Goal: Use online tool/utility: Use online tool/utility

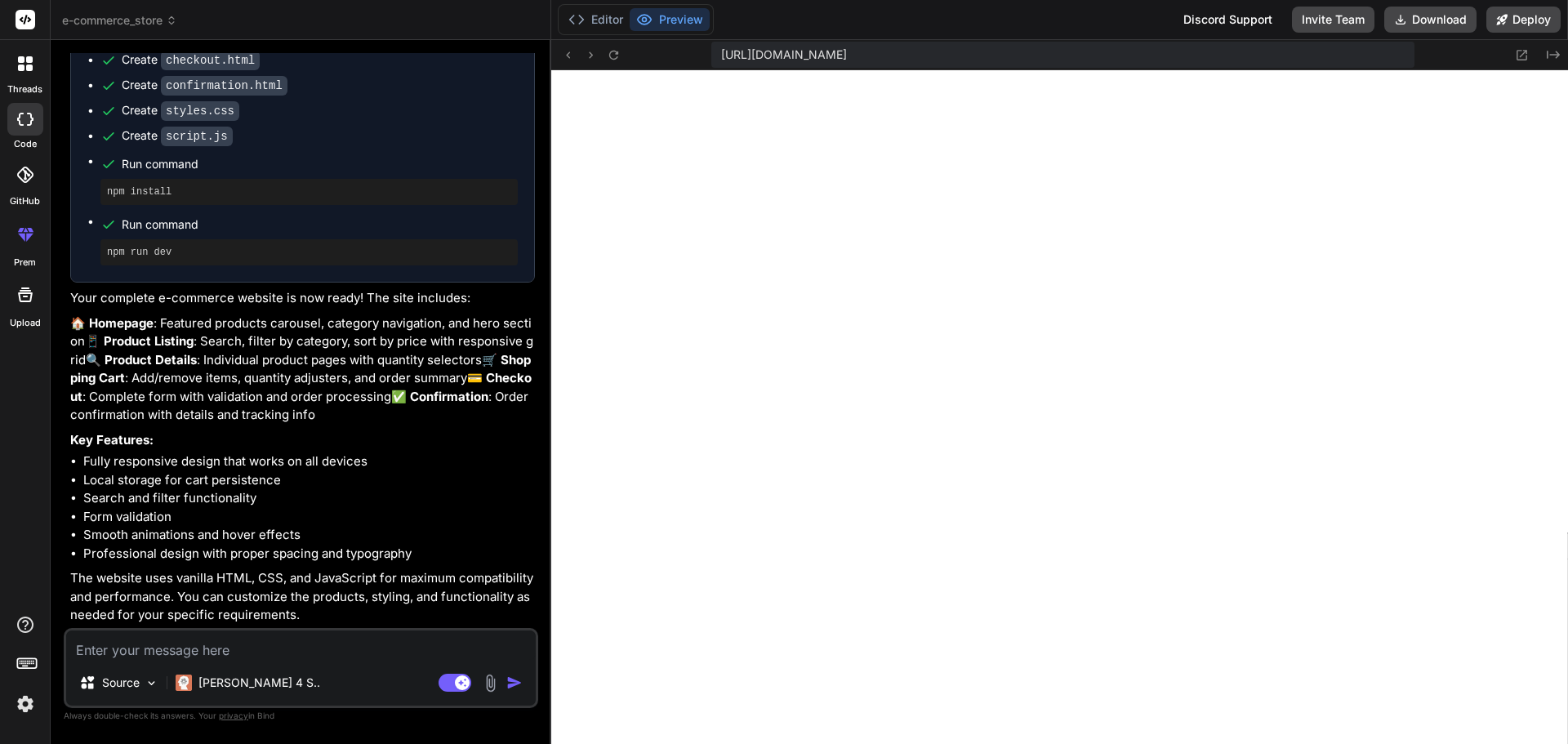
scroll to position [807, 0]
click at [601, 18] on button "Editor" at bounding box center [596, 19] width 68 height 23
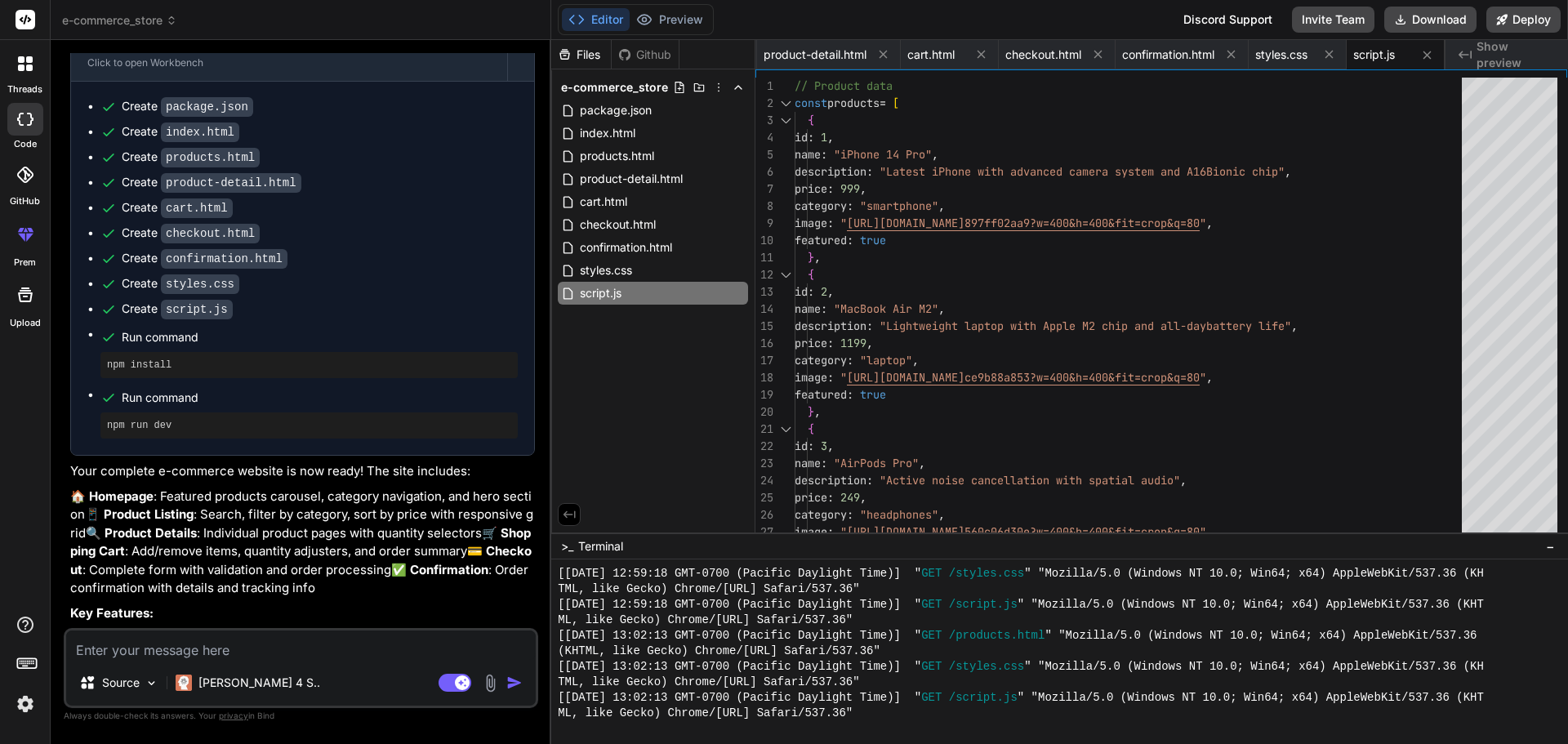
scroll to position [954, 0]
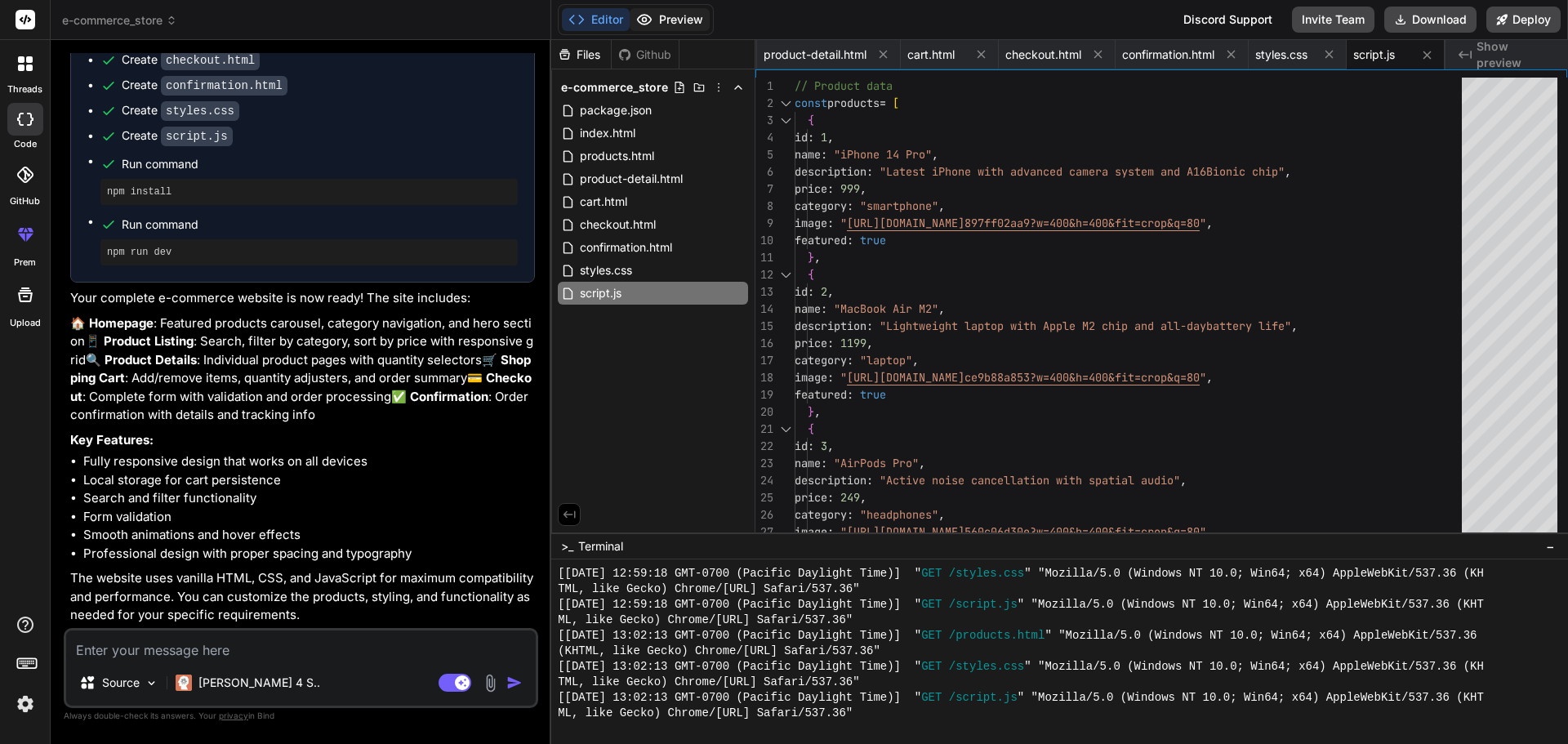
click at [669, 29] on button "Preview" at bounding box center [670, 19] width 80 height 23
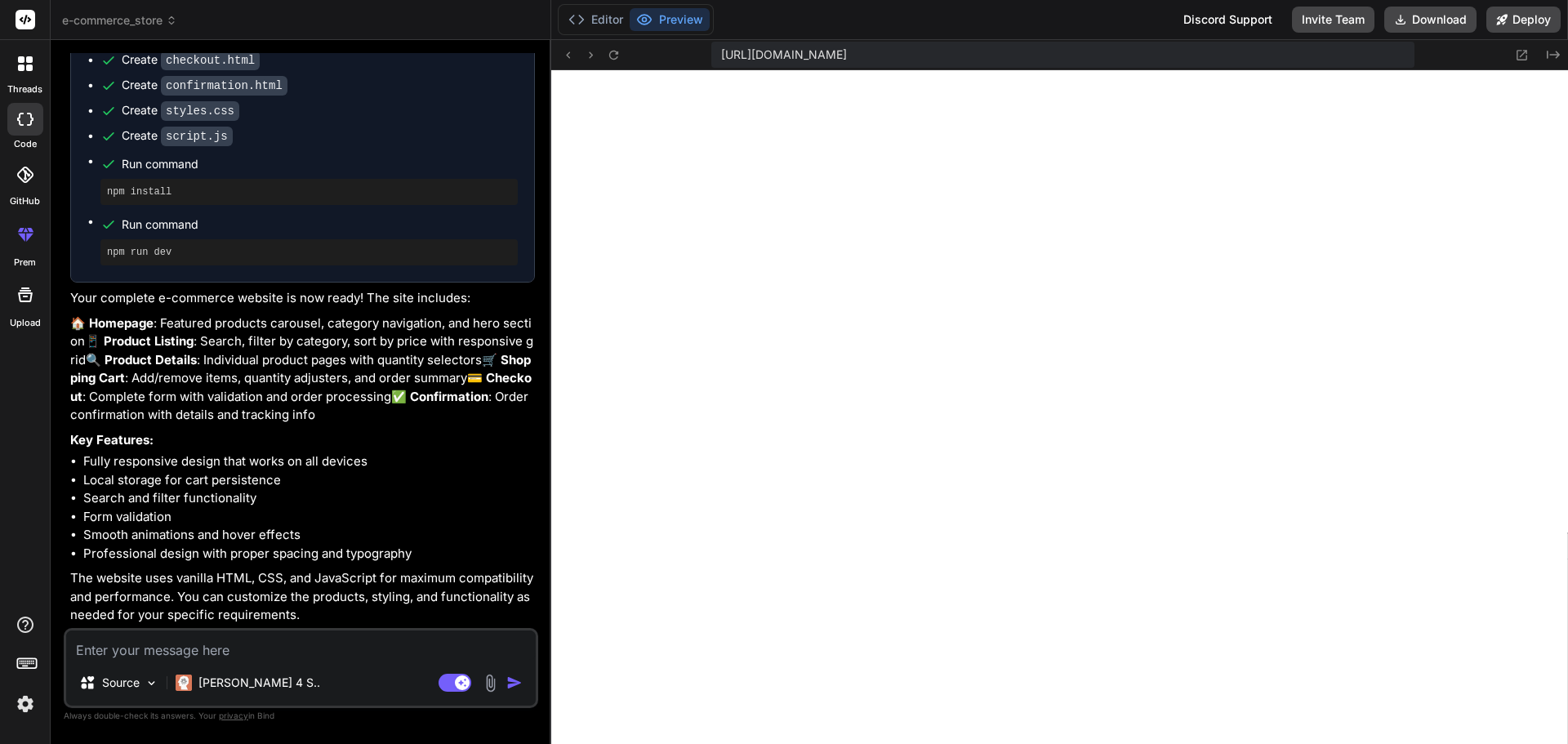
scroll to position [993, 0]
click at [591, 20] on button "Editor" at bounding box center [596, 19] width 68 height 23
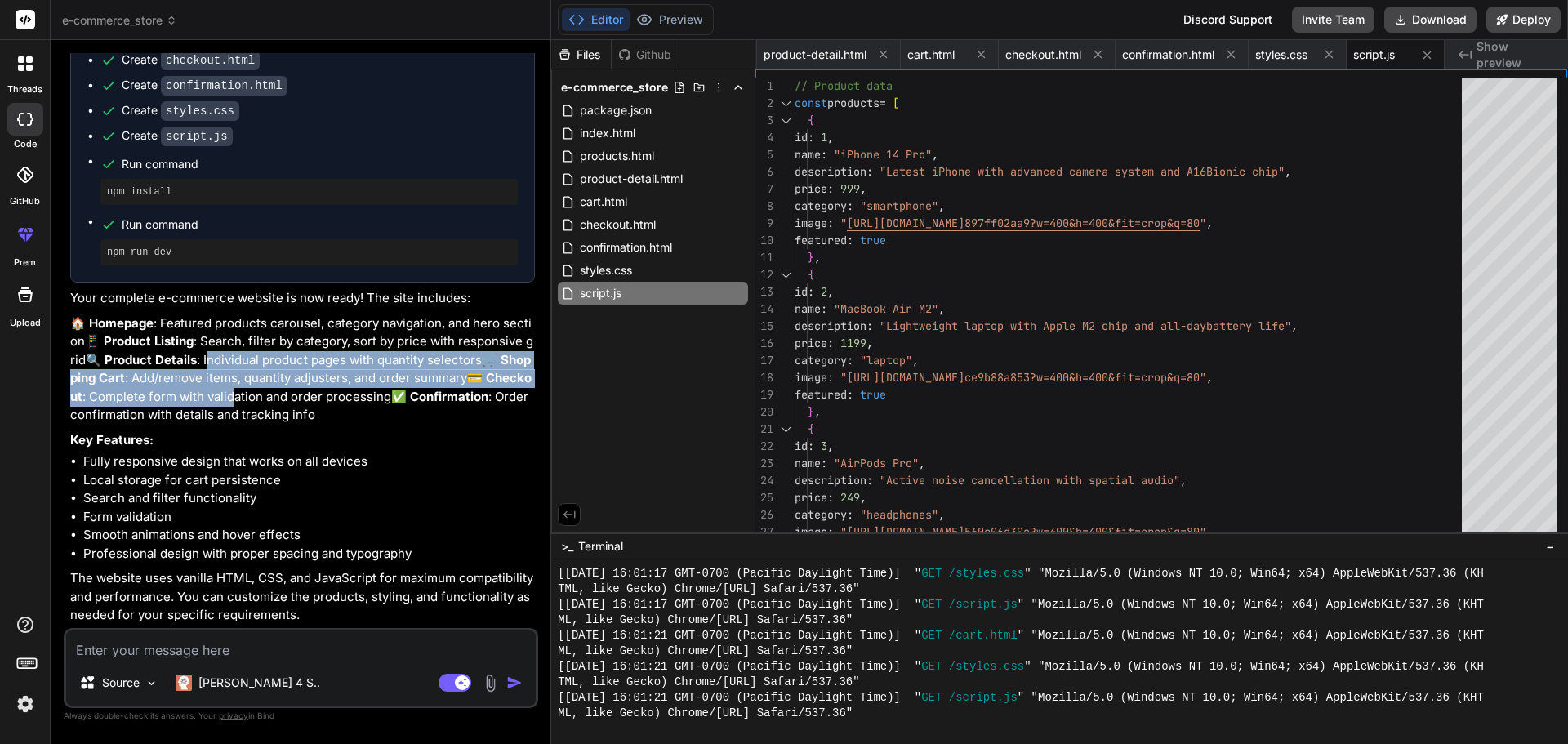
drag, startPoint x: 193, startPoint y: 364, endPoint x: 302, endPoint y: 390, distance: 112.1
click at [302, 390] on p "🏠 Homepage : Featured products carousel, category navigation, and hero section …" at bounding box center [302, 369] width 465 height 110
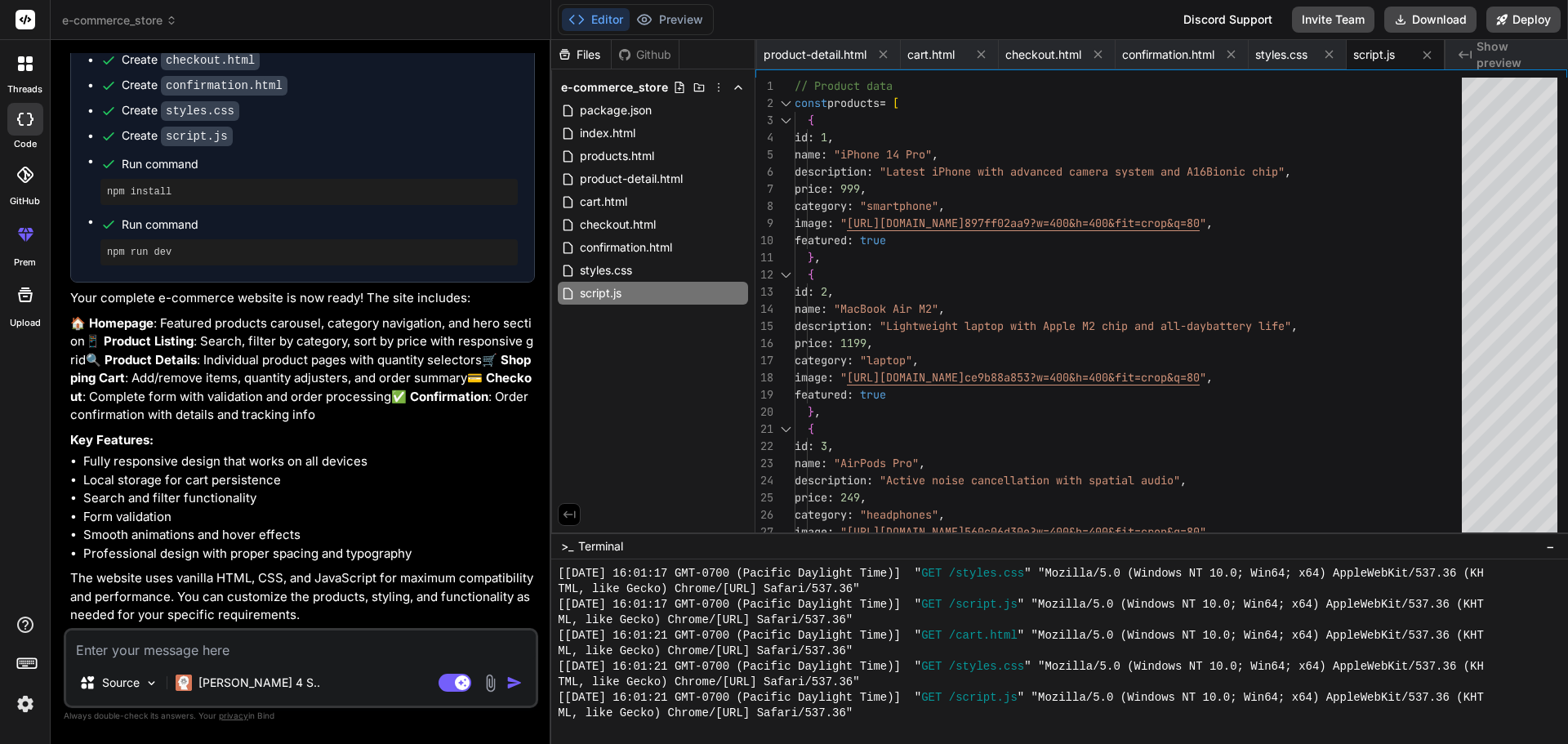
click at [338, 414] on p "🏠 Homepage : Featured products carousel, category navigation, and hero section …" at bounding box center [302, 369] width 465 height 110
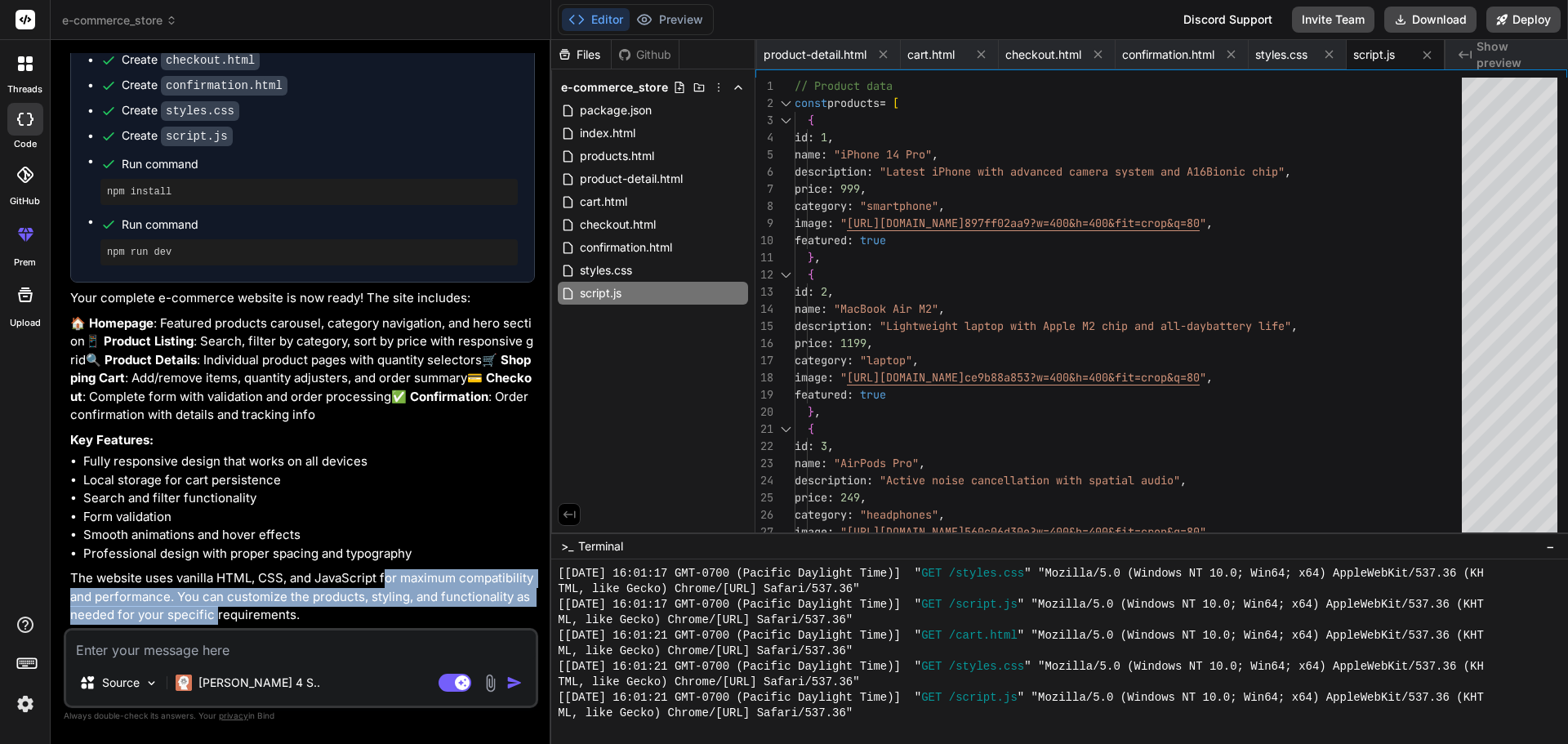
drag, startPoint x: 381, startPoint y: 580, endPoint x: 255, endPoint y: 522, distance: 138.7
click at [215, 609] on p "The website uses vanilla HTML, CSS, and JavaScript for maximum compatibility an…" at bounding box center [302, 597] width 465 height 55
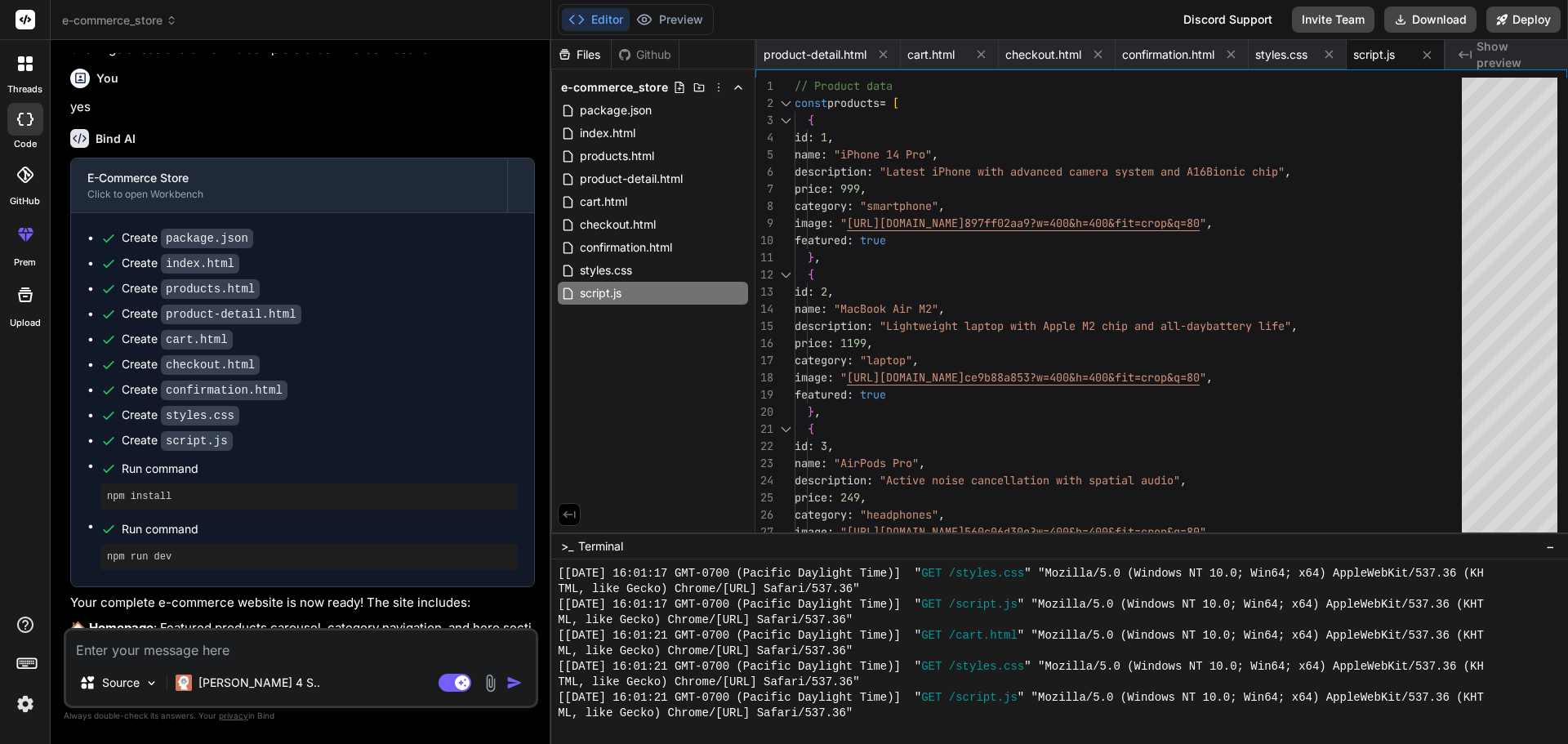
scroll to position [872, 0]
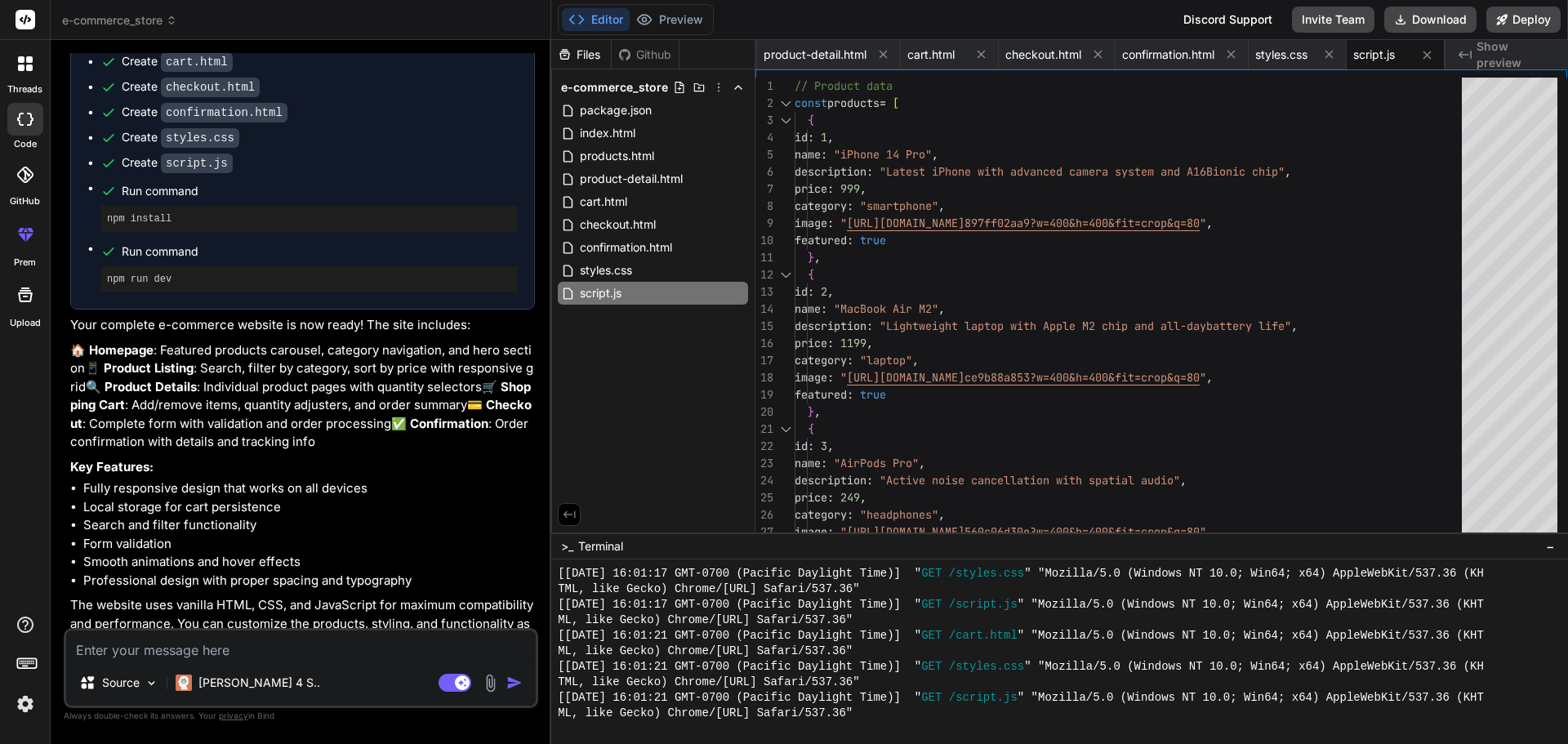
click at [181, 652] on textarea at bounding box center [301, 645] width 470 height 29
click at [155, 681] on img at bounding box center [151, 682] width 14 height 14
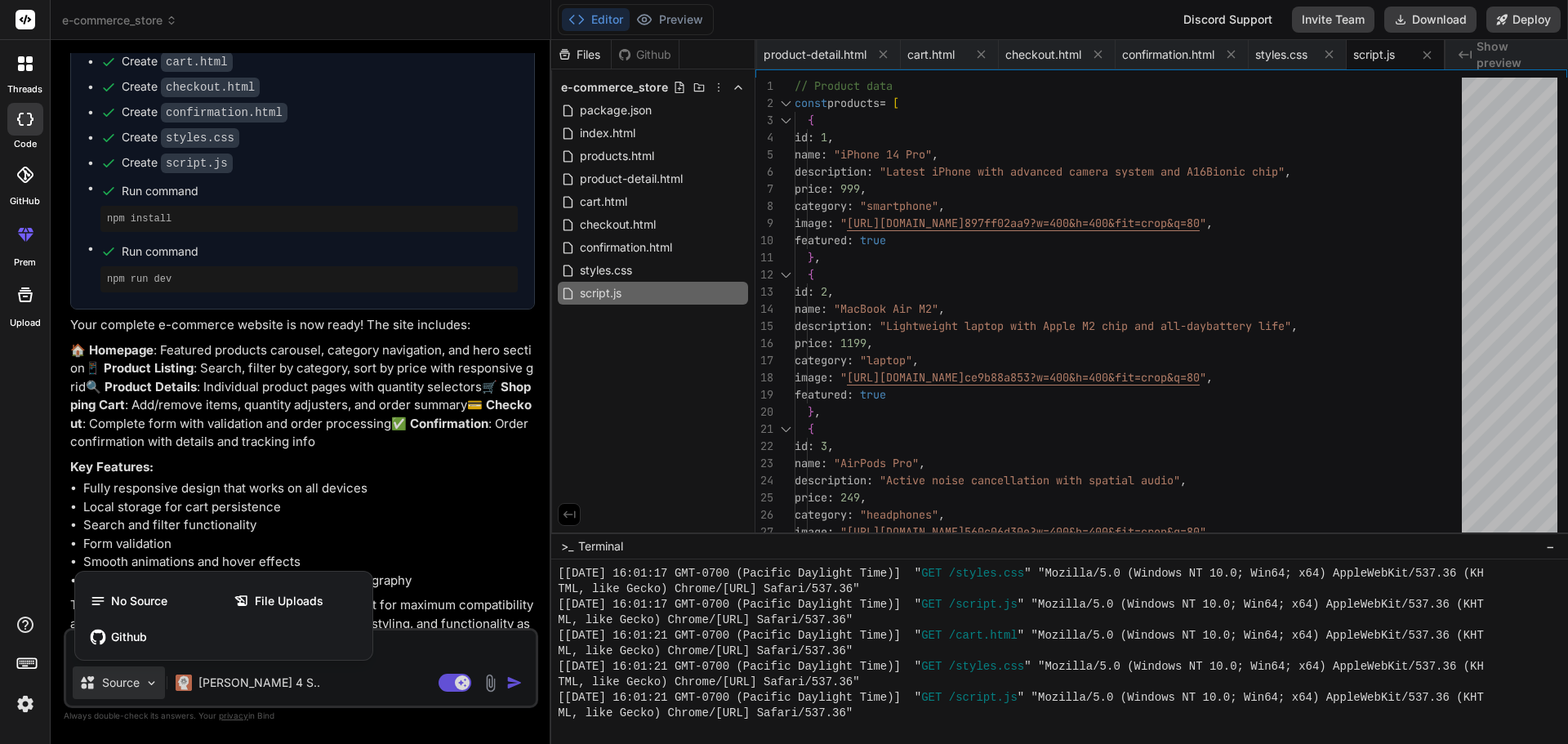
click at [235, 526] on div at bounding box center [784, 372] width 1568 height 744
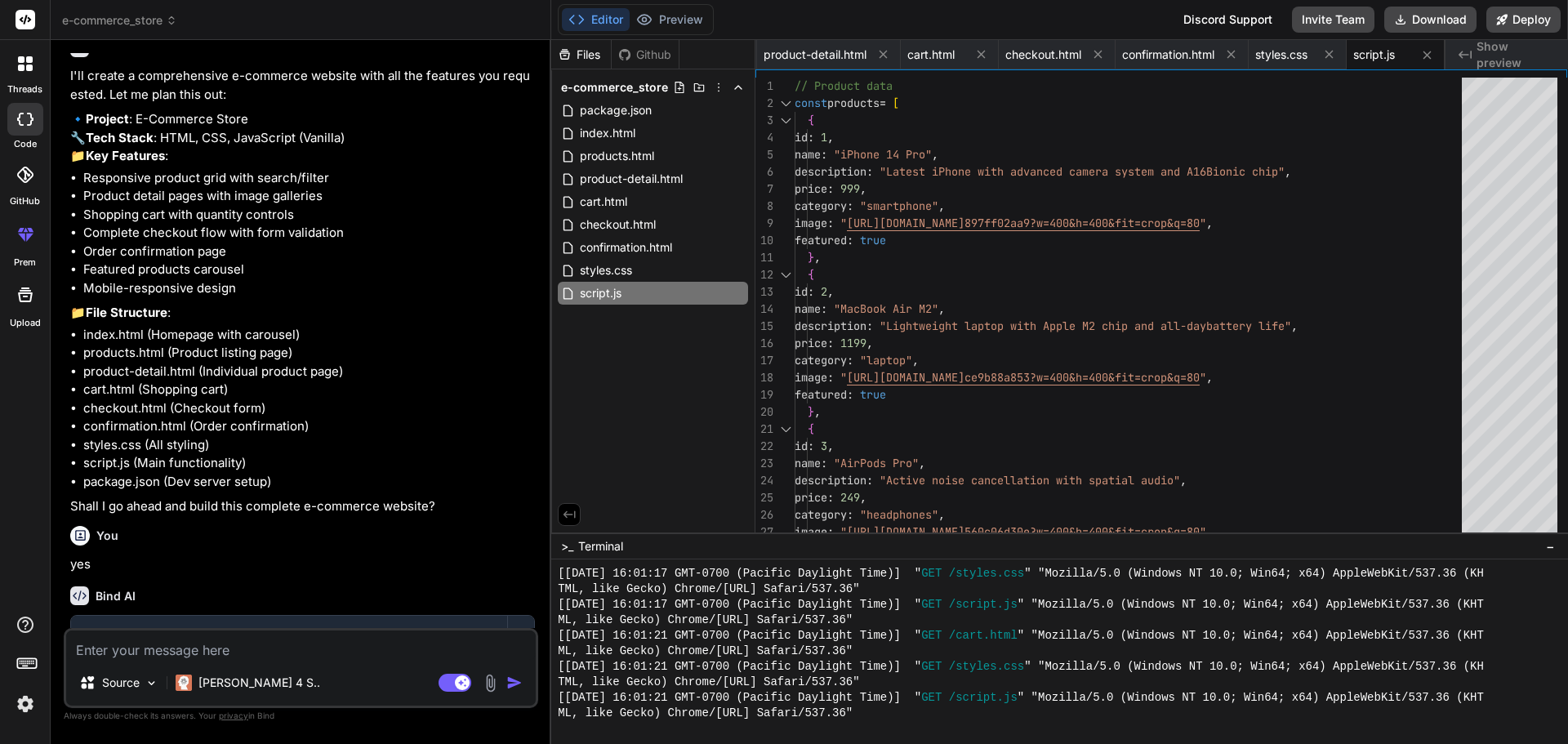
scroll to position [0, 0]
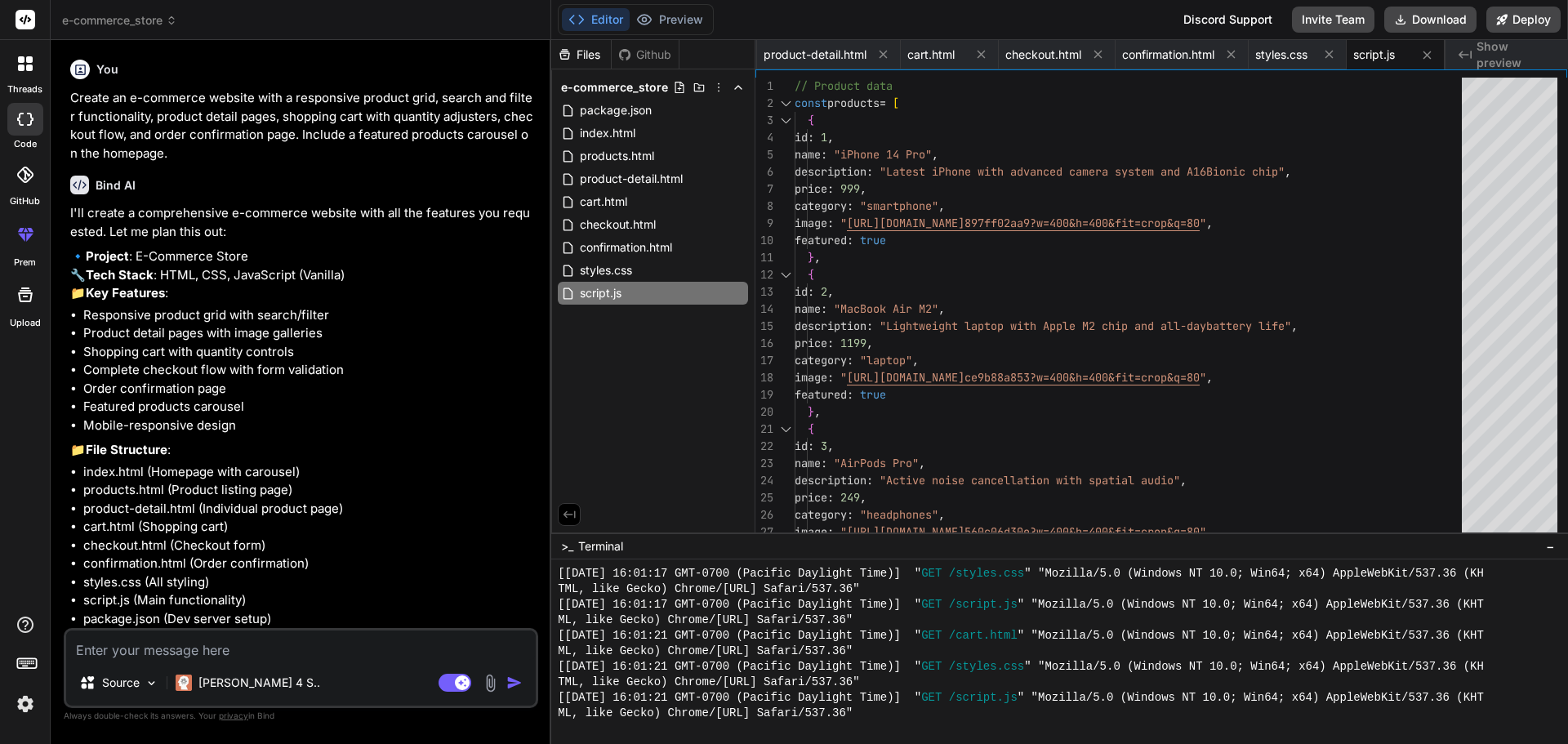
click at [29, 17] on icon at bounding box center [25, 19] width 19 height 19
click at [20, 76] on div at bounding box center [25, 64] width 34 height 34
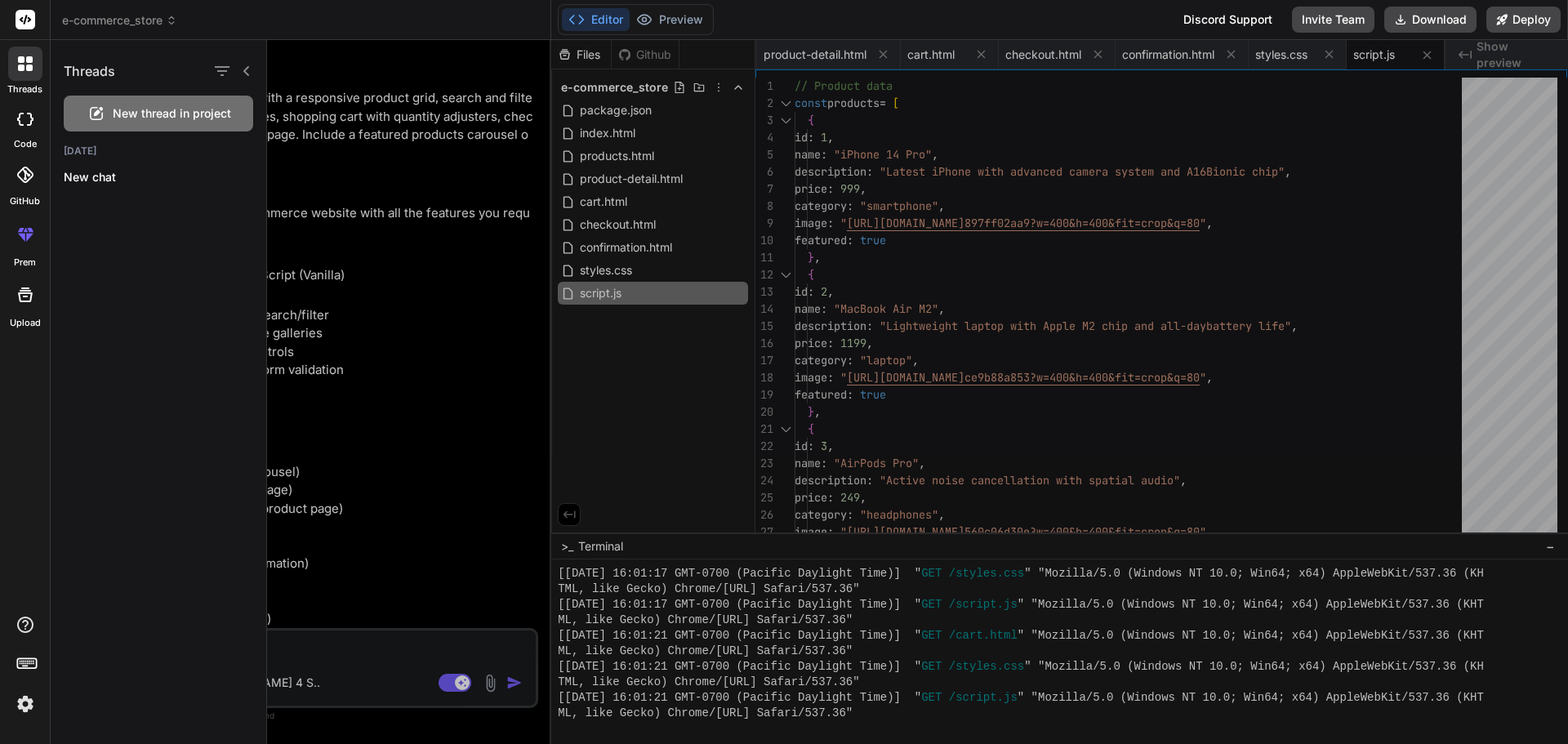
click at [27, 122] on icon at bounding box center [26, 119] width 17 height 13
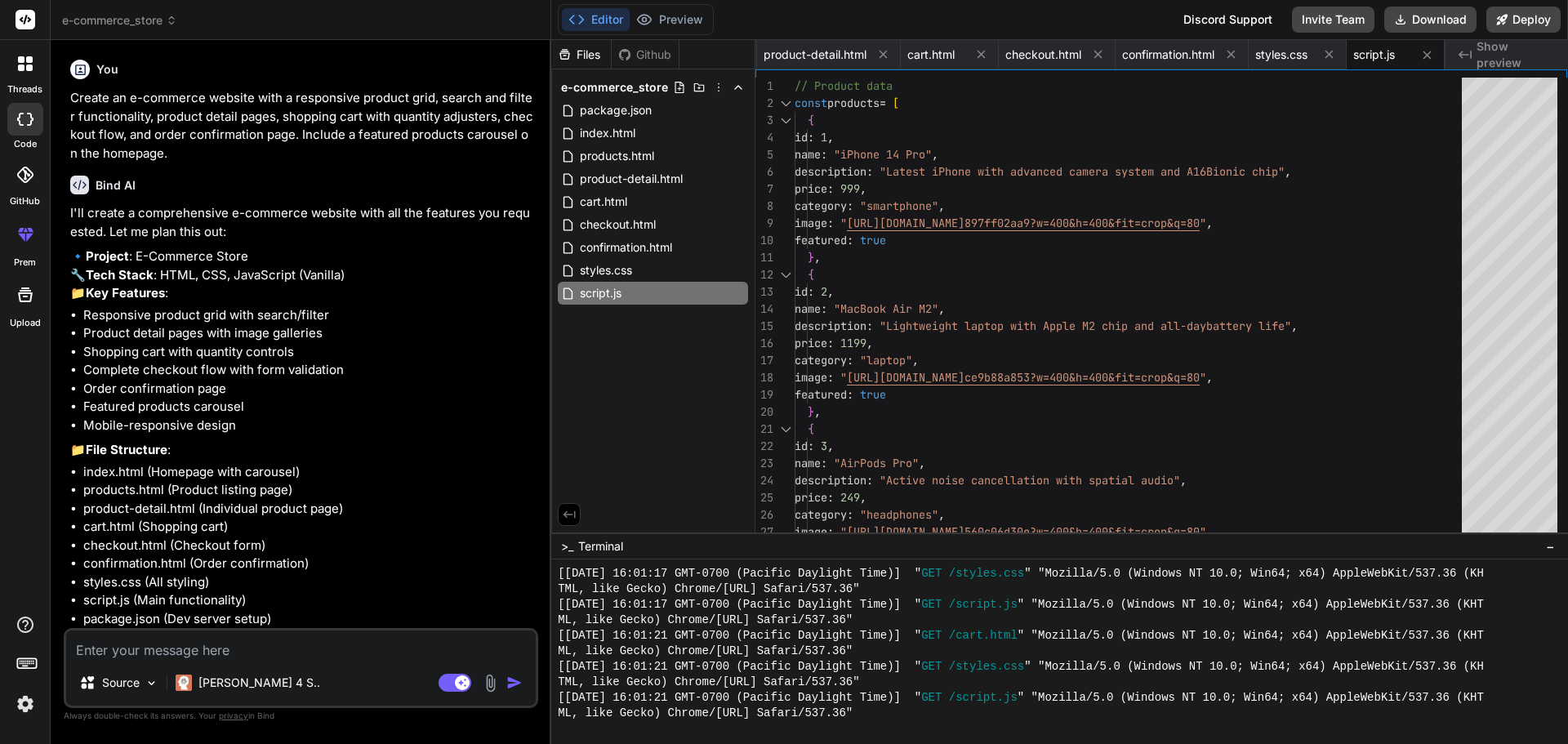
click at [27, 119] on icon at bounding box center [26, 119] width 17 height 13
type textarea "x"
click at [649, 111] on span "package.json" at bounding box center [616, 110] width 76 height 19
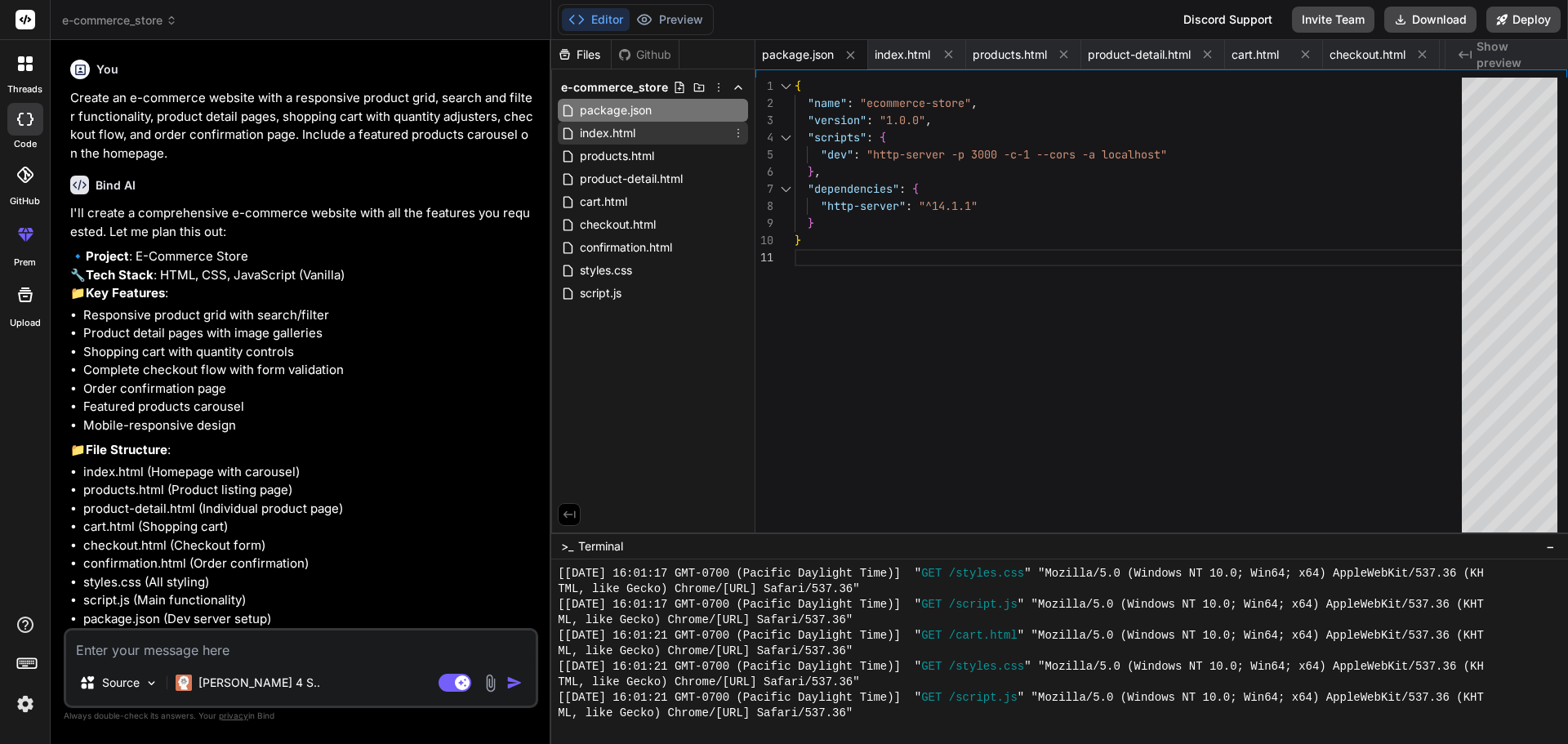
click at [607, 126] on span "index.html" at bounding box center [608, 133] width 59 height 19
type textarea "<div class="container"> <p>&copy; 2024 TechStore. All rights reserved.</p> </di…"
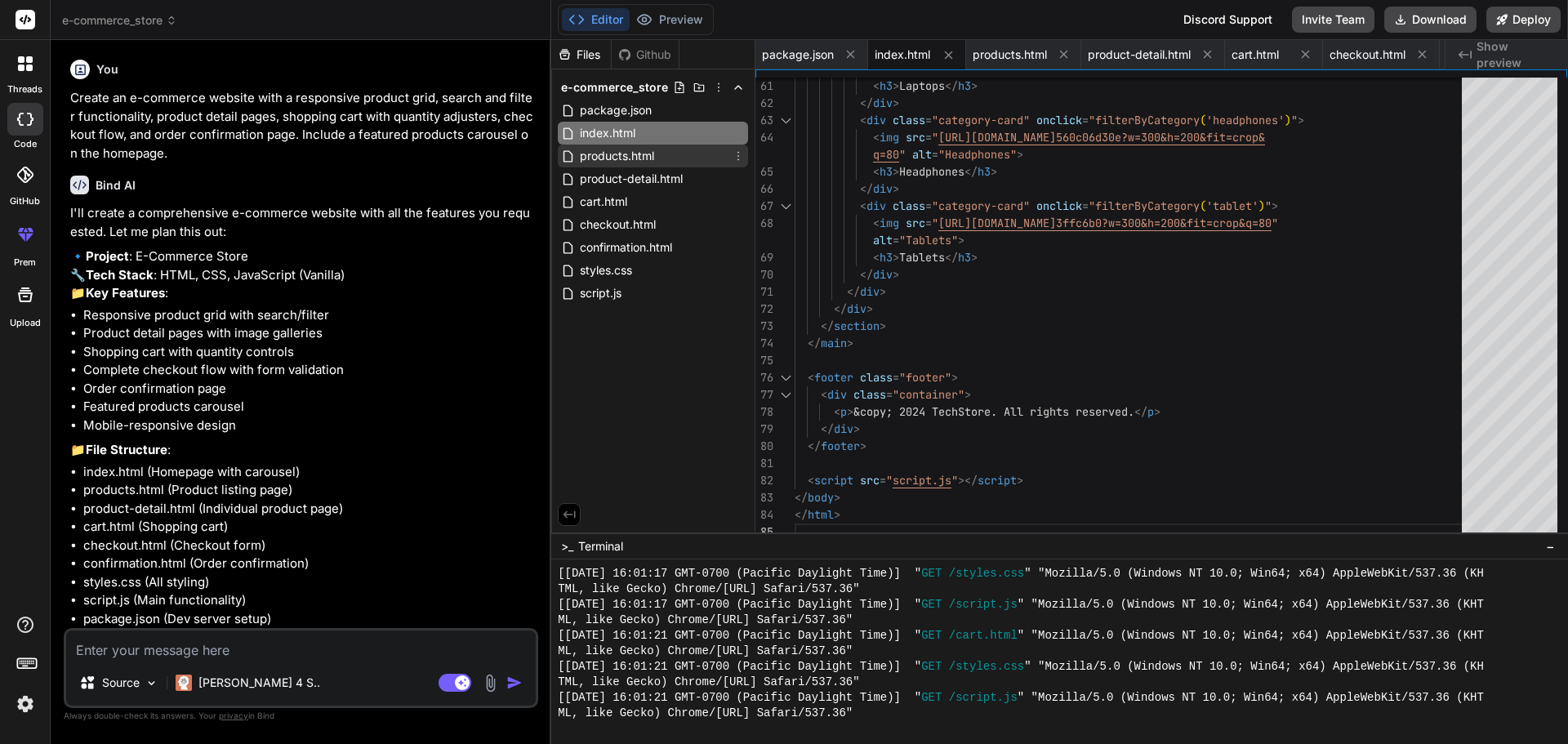
click at [638, 157] on span "products.html" at bounding box center [617, 156] width 77 height 19
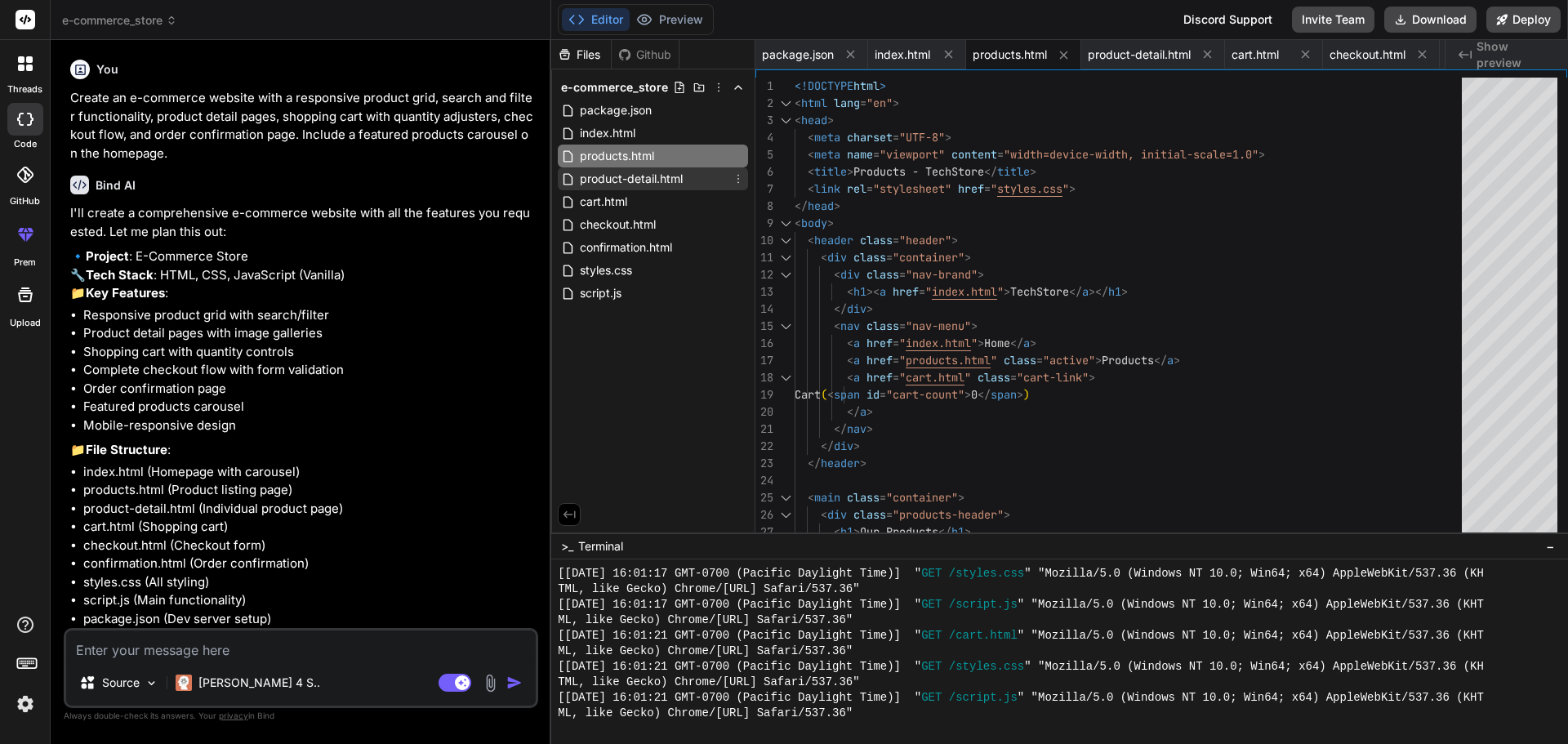
click at [636, 175] on span "product-detail.html" at bounding box center [631, 179] width 106 height 19
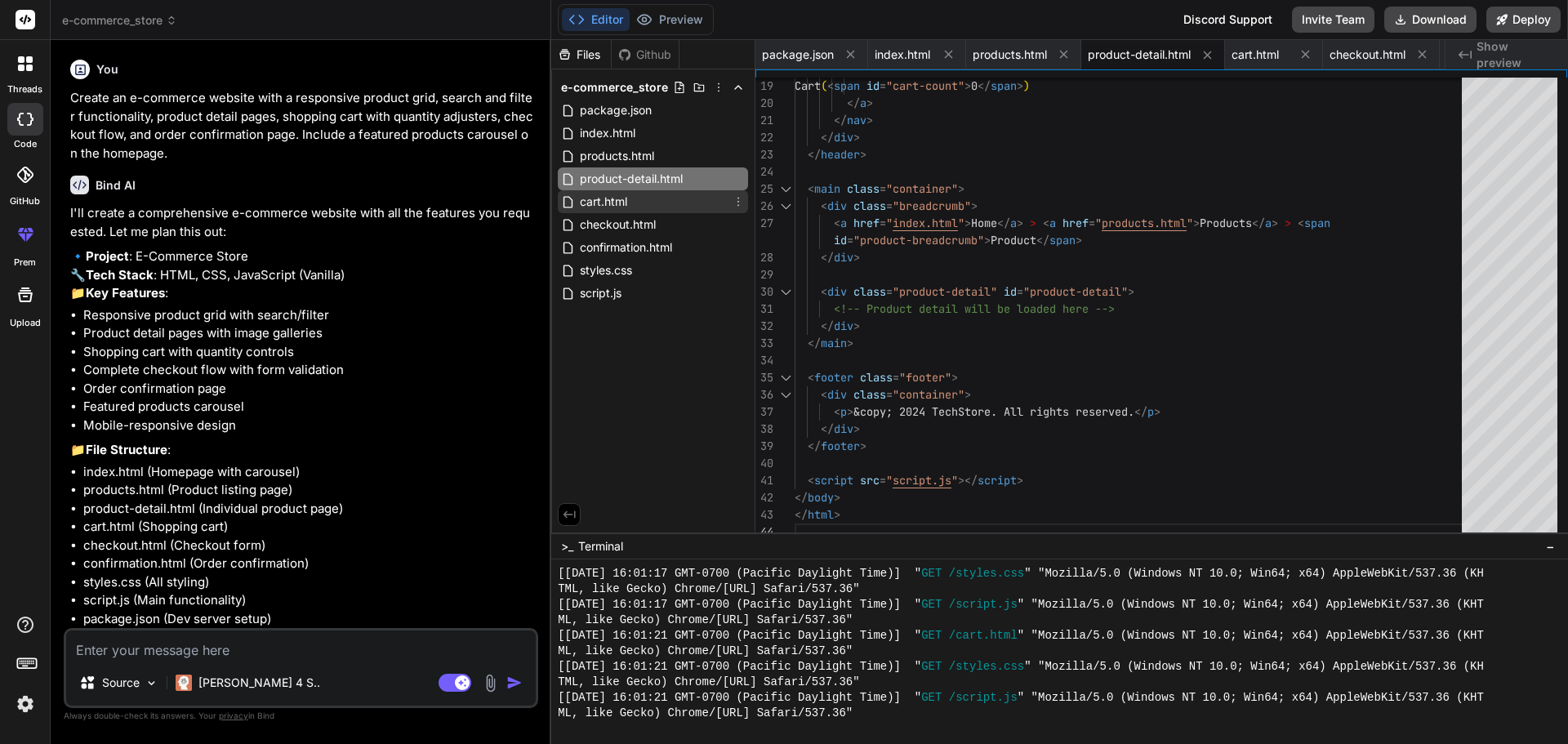
click at [639, 199] on div "cart.html" at bounding box center [653, 202] width 191 height 23
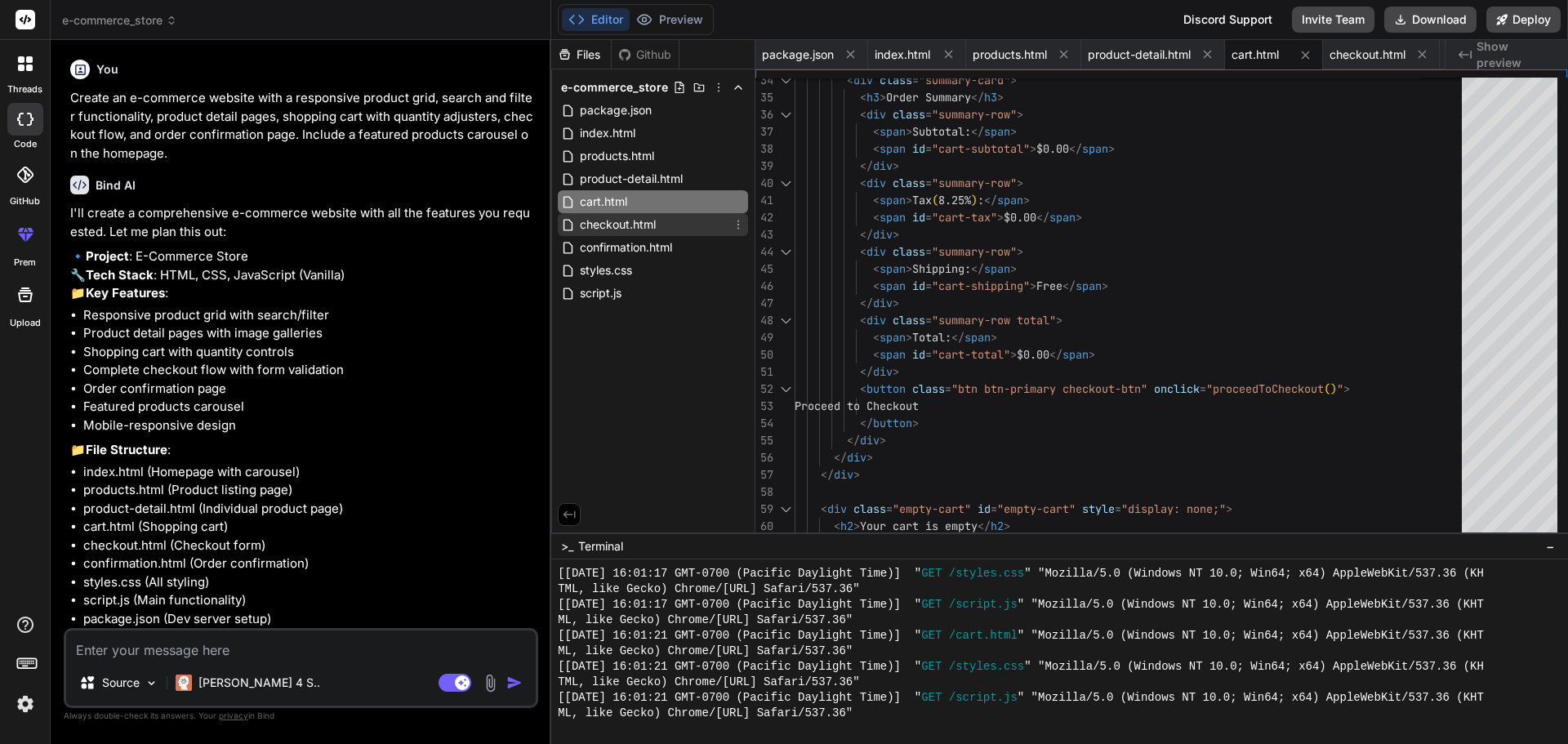
click at [639, 227] on span "checkout.html" at bounding box center [618, 224] width 79 height 19
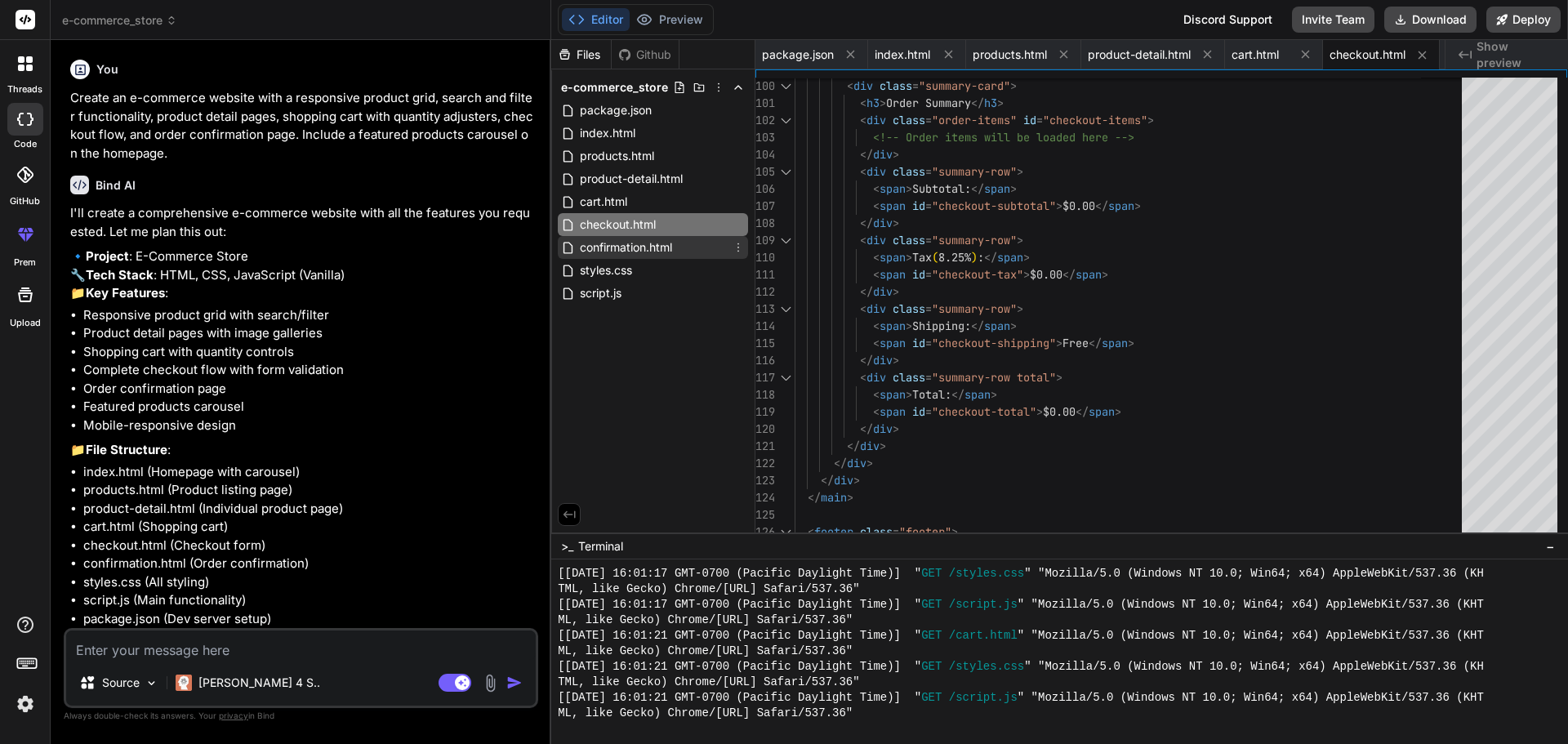
click at [624, 244] on span "confirmation.html" at bounding box center [626, 247] width 96 height 19
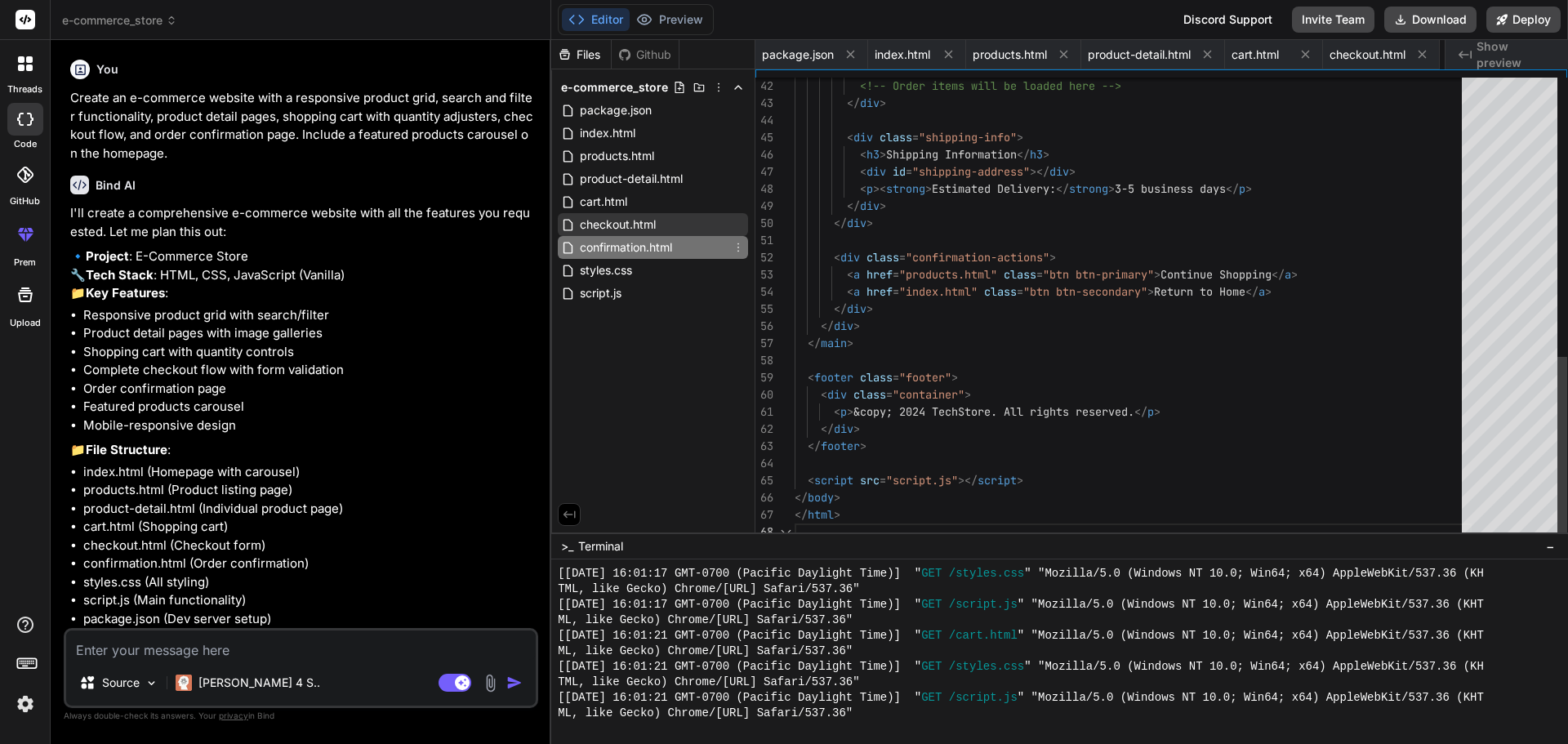
scroll to position [0, 133]
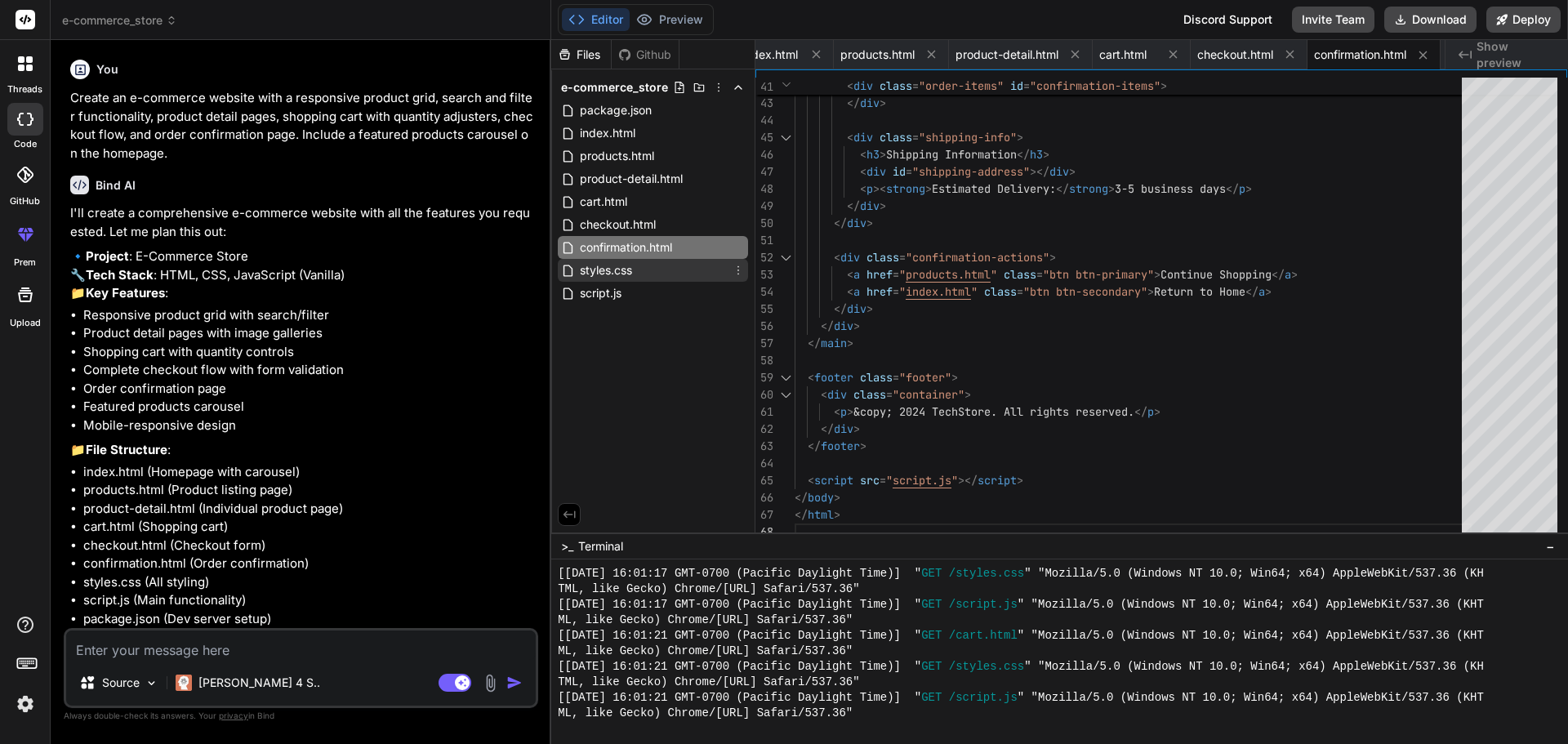
click at [630, 270] on span "styles.css" at bounding box center [606, 270] width 55 height 19
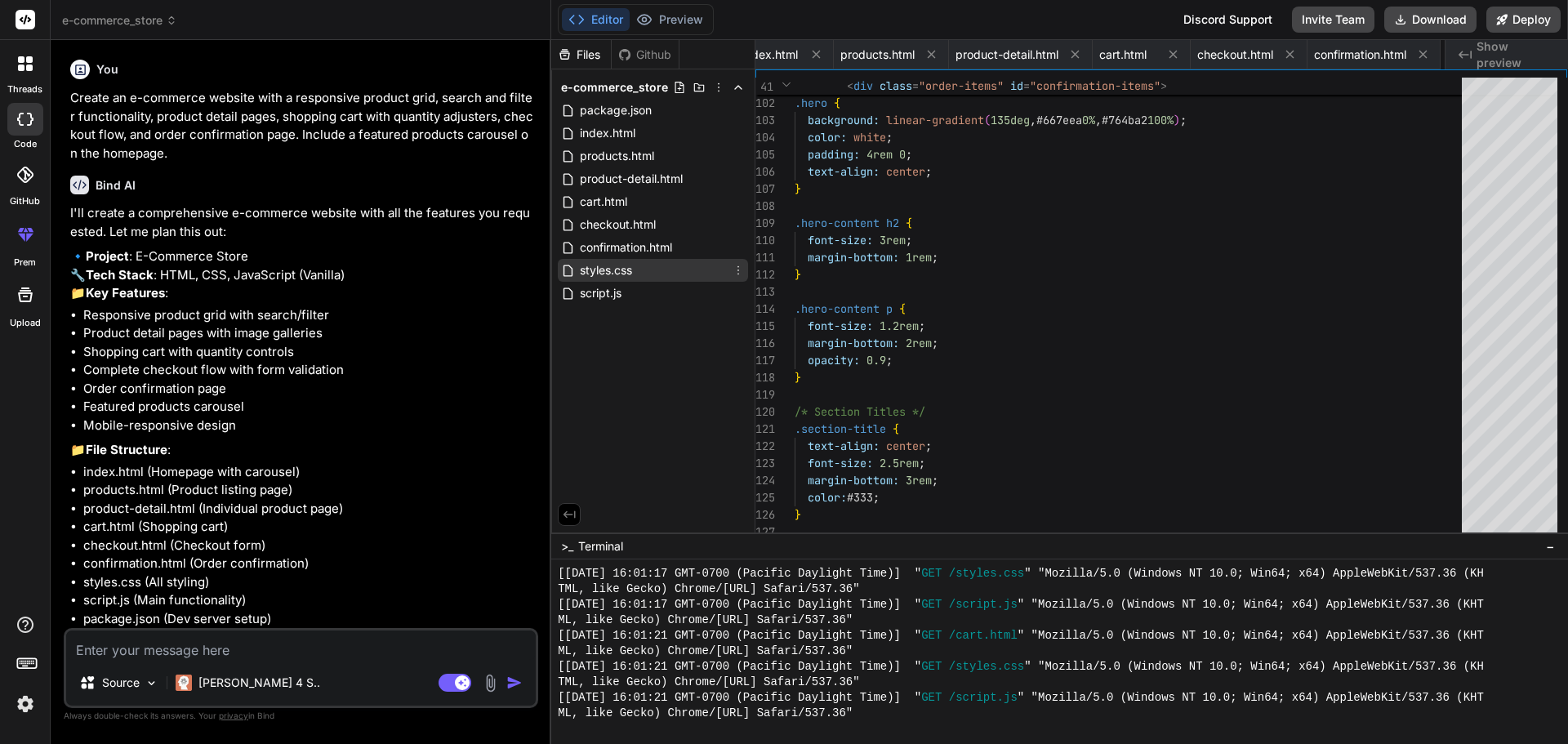
scroll to position [0, 230]
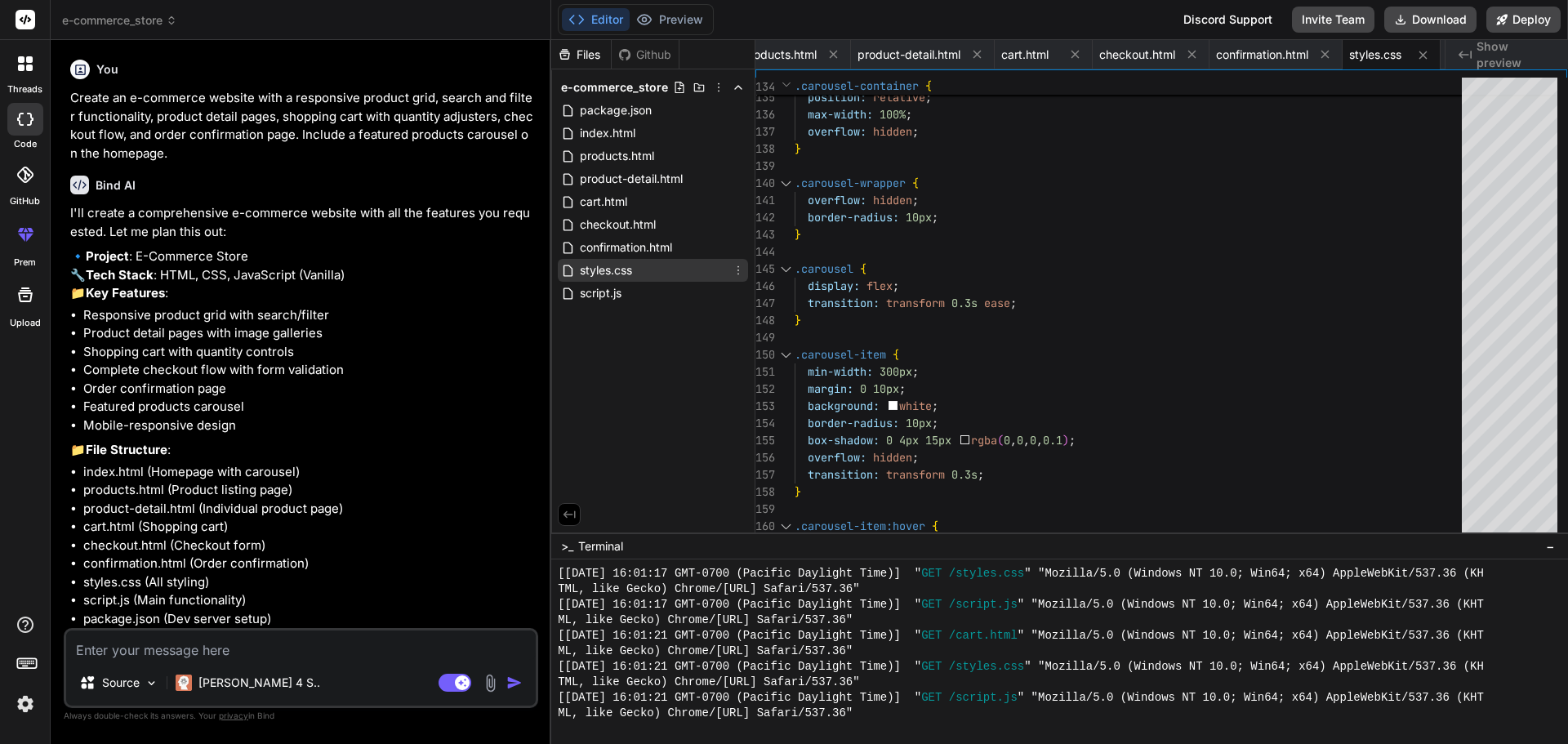
click at [648, 281] on div "styles.css" at bounding box center [653, 270] width 191 height 23
click at [644, 296] on div "script.js" at bounding box center [653, 293] width 191 height 23
type textarea "} }"
